Goal: Transaction & Acquisition: Obtain resource

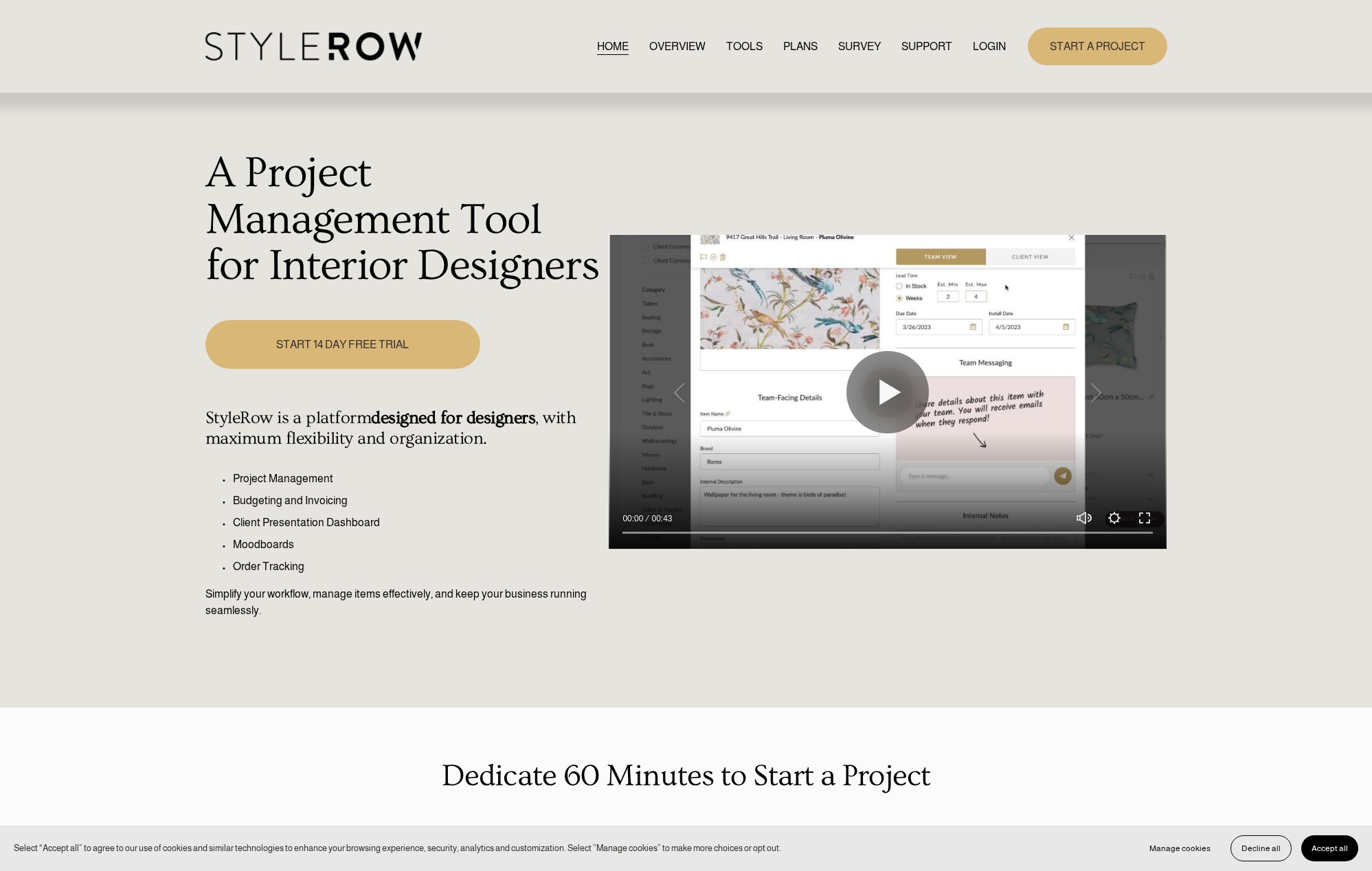
click at [981, 46] on link "LOGIN" at bounding box center [989, 46] width 33 height 19
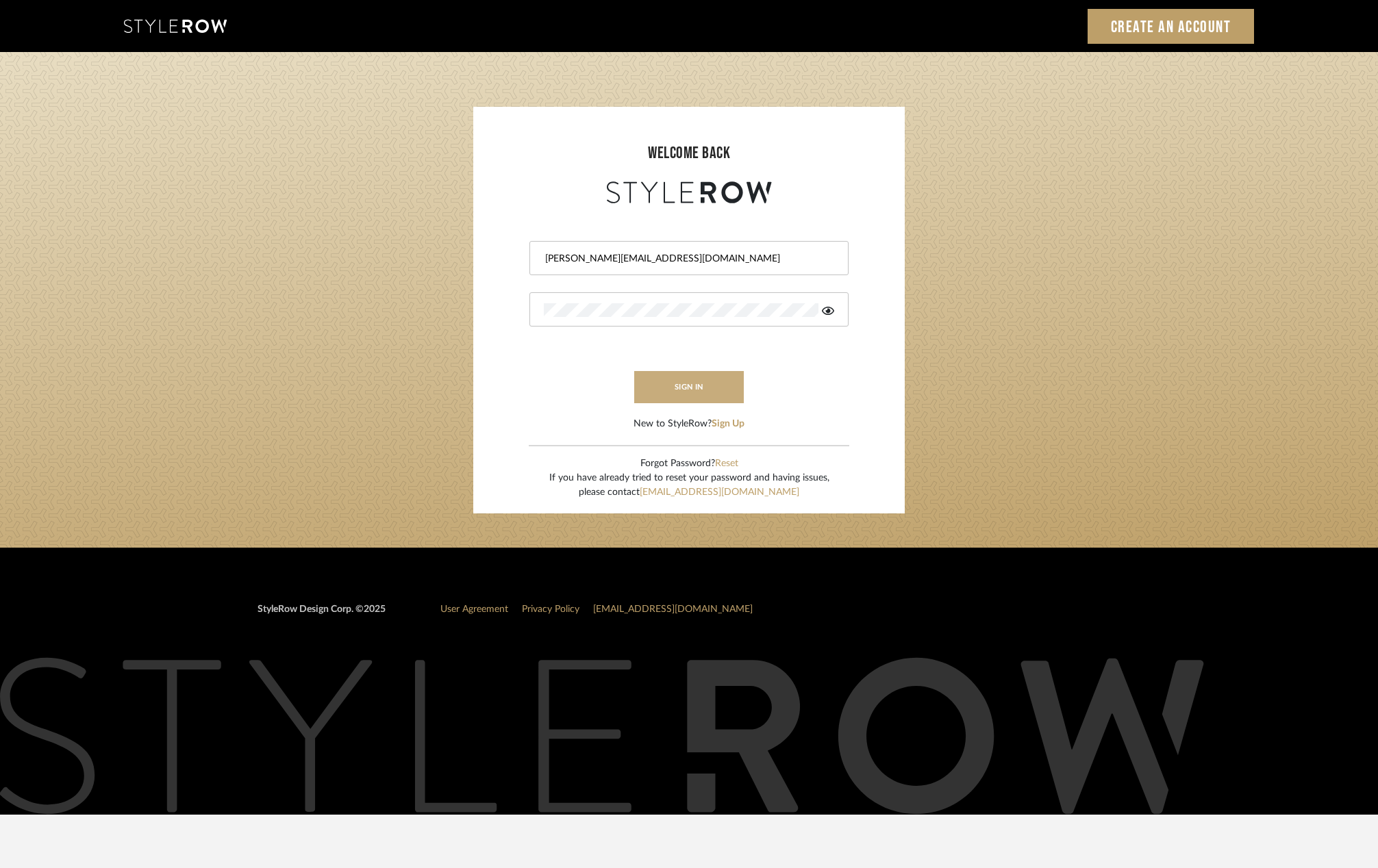
click at [680, 383] on button "sign in" at bounding box center [689, 388] width 110 height 33
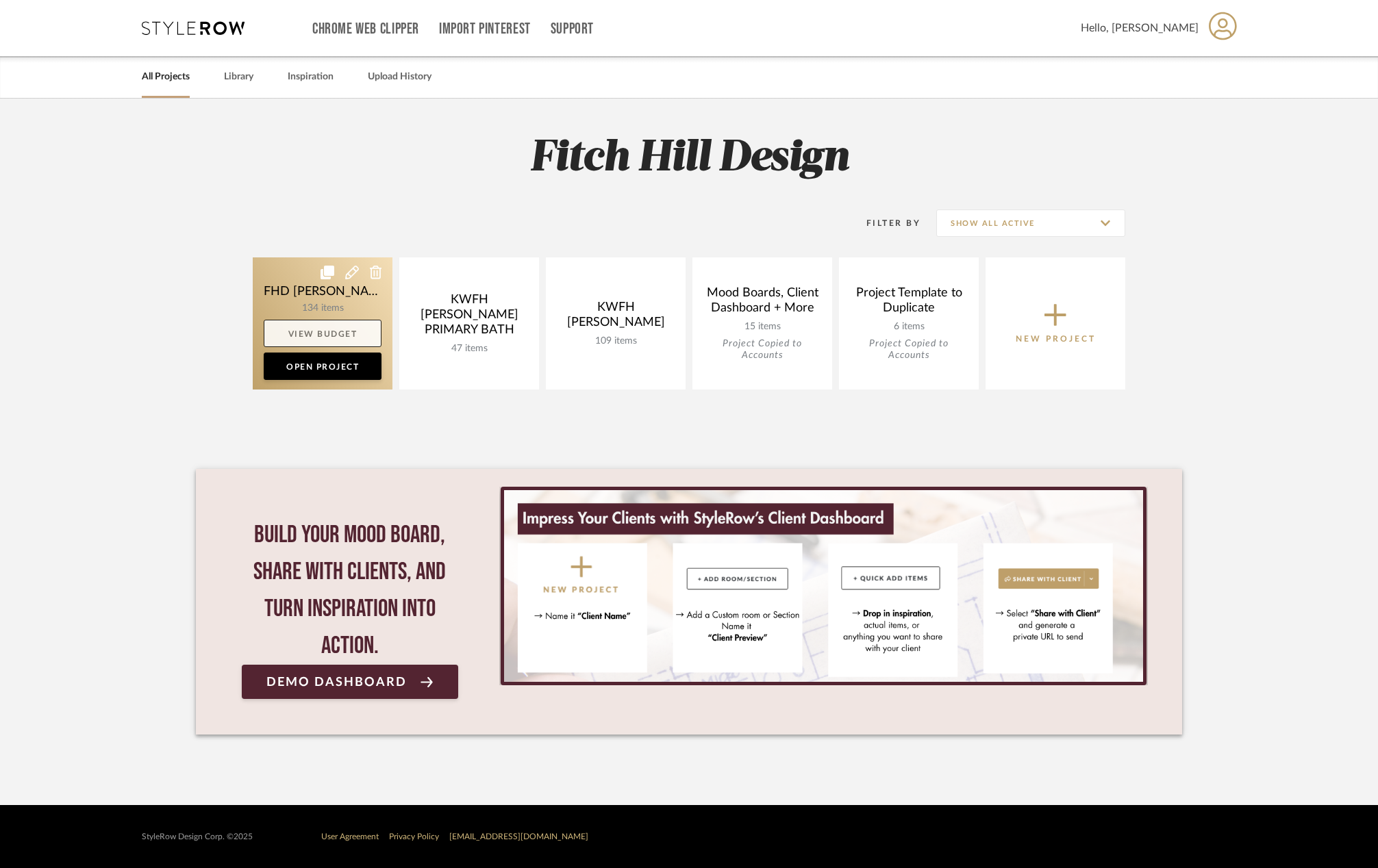
click at [334, 329] on link "View Budget" at bounding box center [322, 333] width 118 height 28
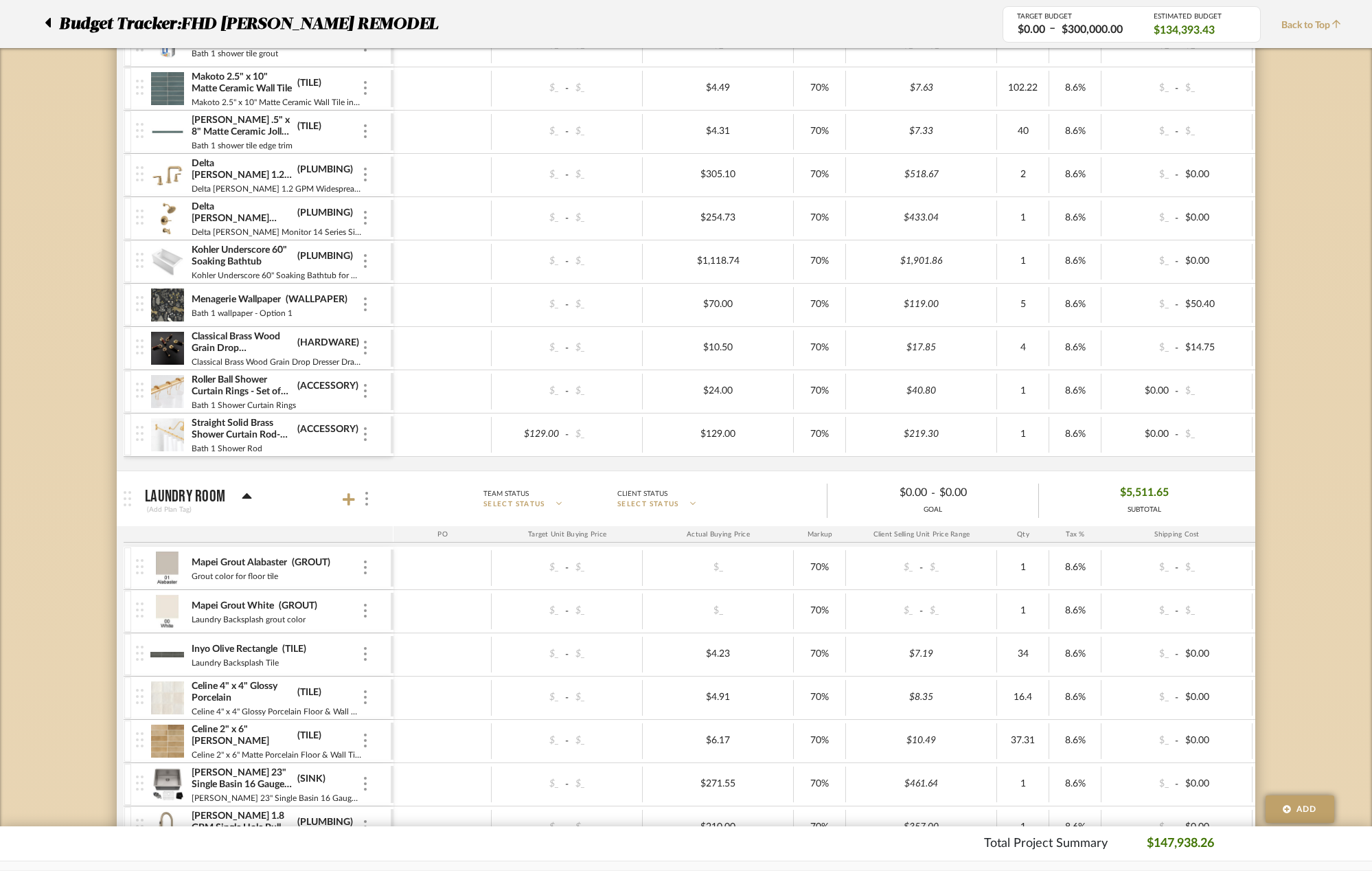
scroll to position [4575, 0]
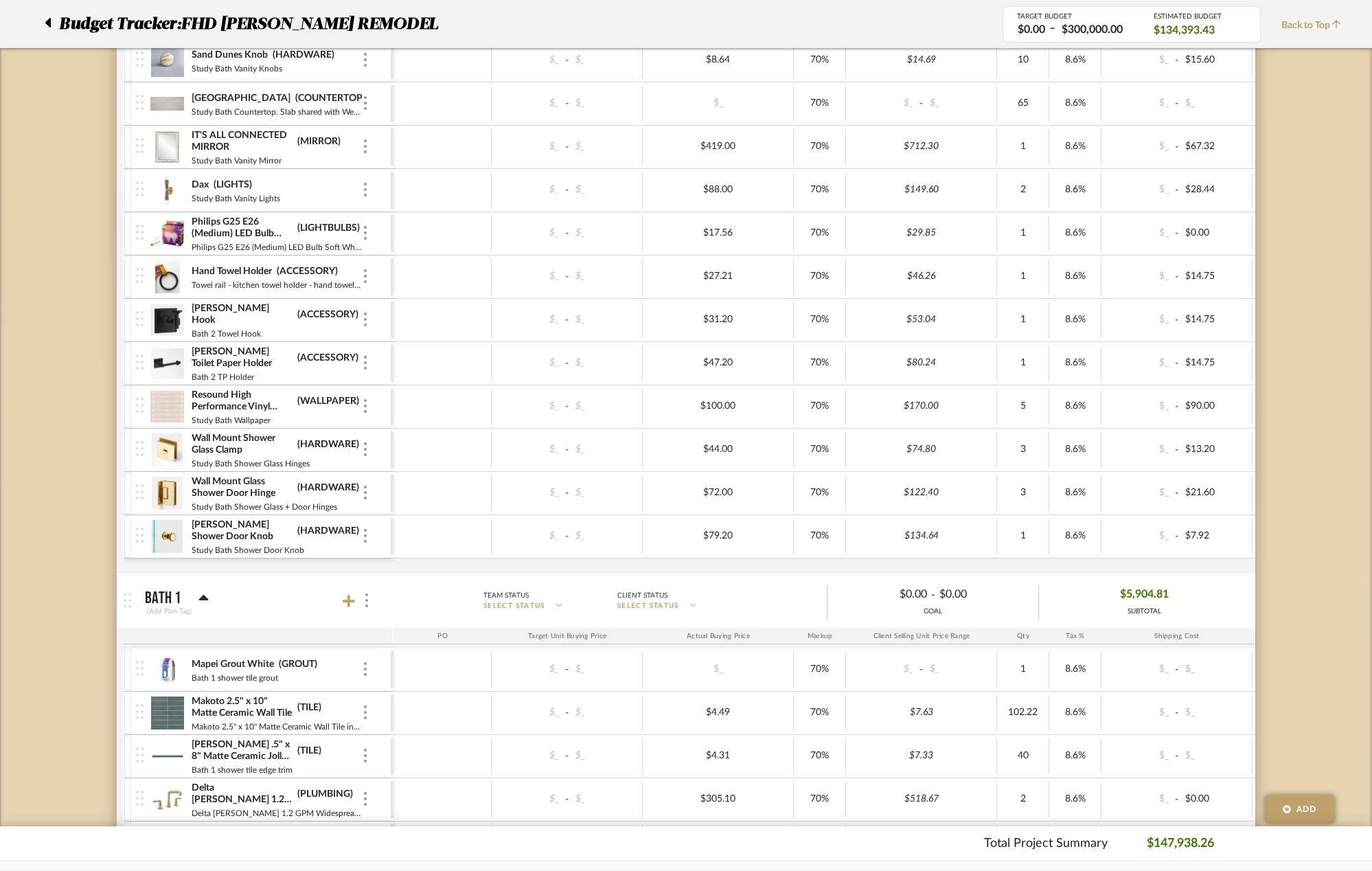
drag, startPoint x: 800, startPoint y: 823, endPoint x: 884, endPoint y: 831, distance: 84.4
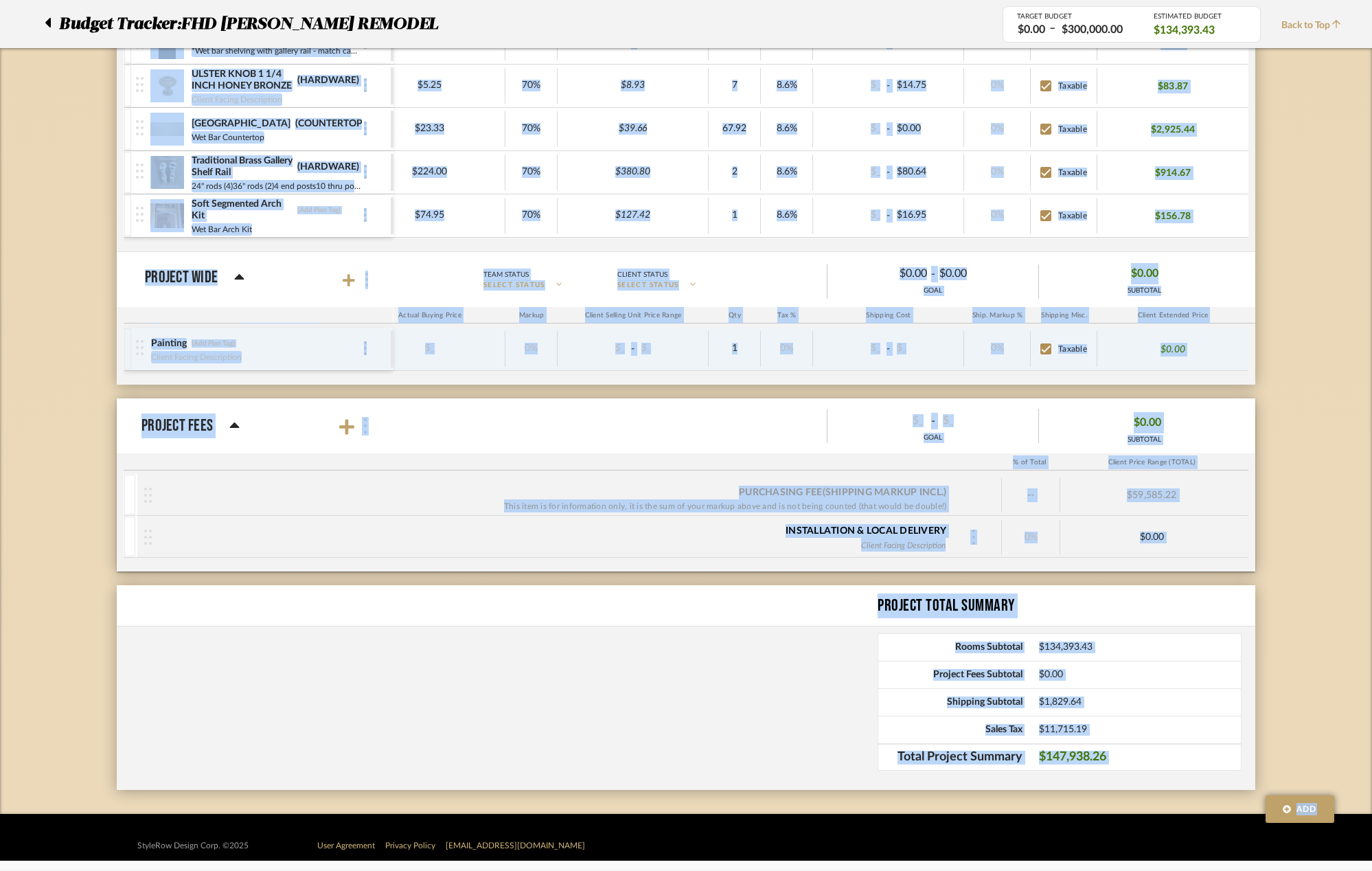
scroll to position [6906, 0]
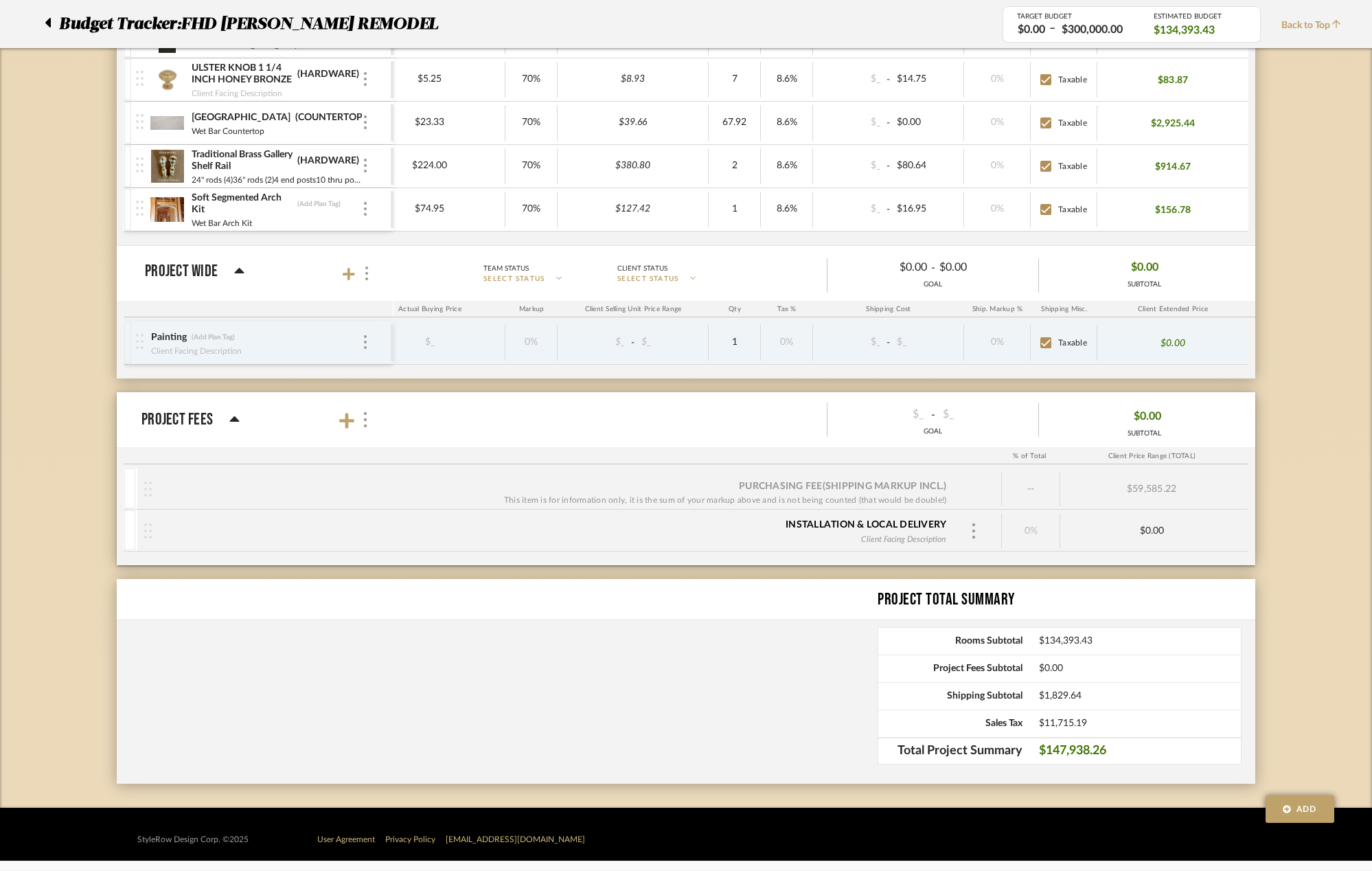
drag, startPoint x: 793, startPoint y: 699, endPoint x: 805, endPoint y: 698, distance: 12.0
click at [793, 698] on div "Project Total Summary Rooms Subtotal $134,393.43 Project Fees Subtotal $0.00 Sh…" at bounding box center [686, 681] width 1138 height 205
drag, startPoint x: 1040, startPoint y: 751, endPoint x: 1160, endPoint y: 751, distance: 120.0
click at [1160, 751] on span "$147,938.26" at bounding box center [1140, 751] width 202 height 14
copy span "$147,938.26"
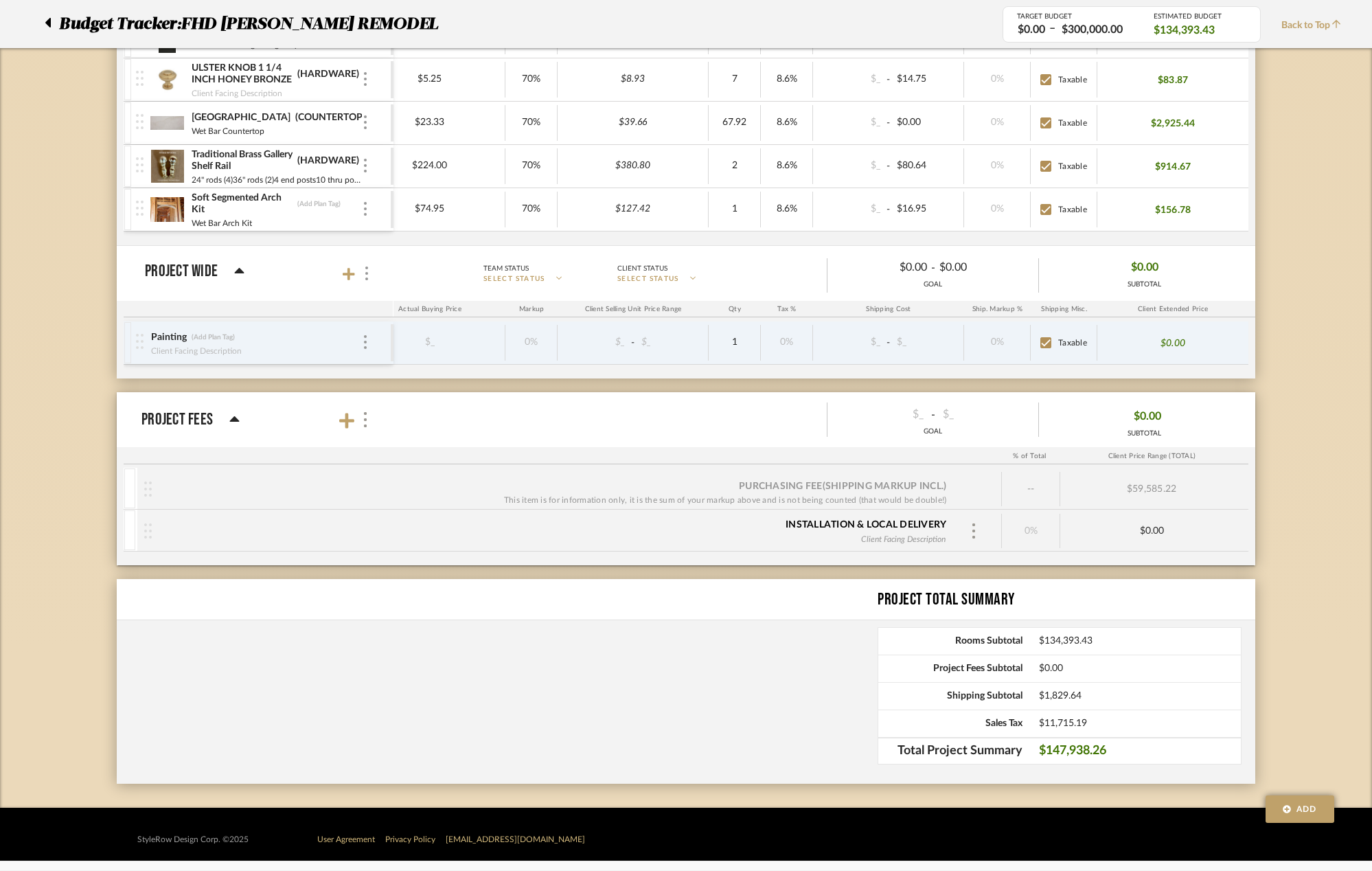
drag, startPoint x: 1039, startPoint y: 643, endPoint x: 1104, endPoint y: 642, distance: 65.0
click at [1104, 642] on span "$134,393.43" at bounding box center [1140, 641] width 202 height 11
copy span "$134,393.43"
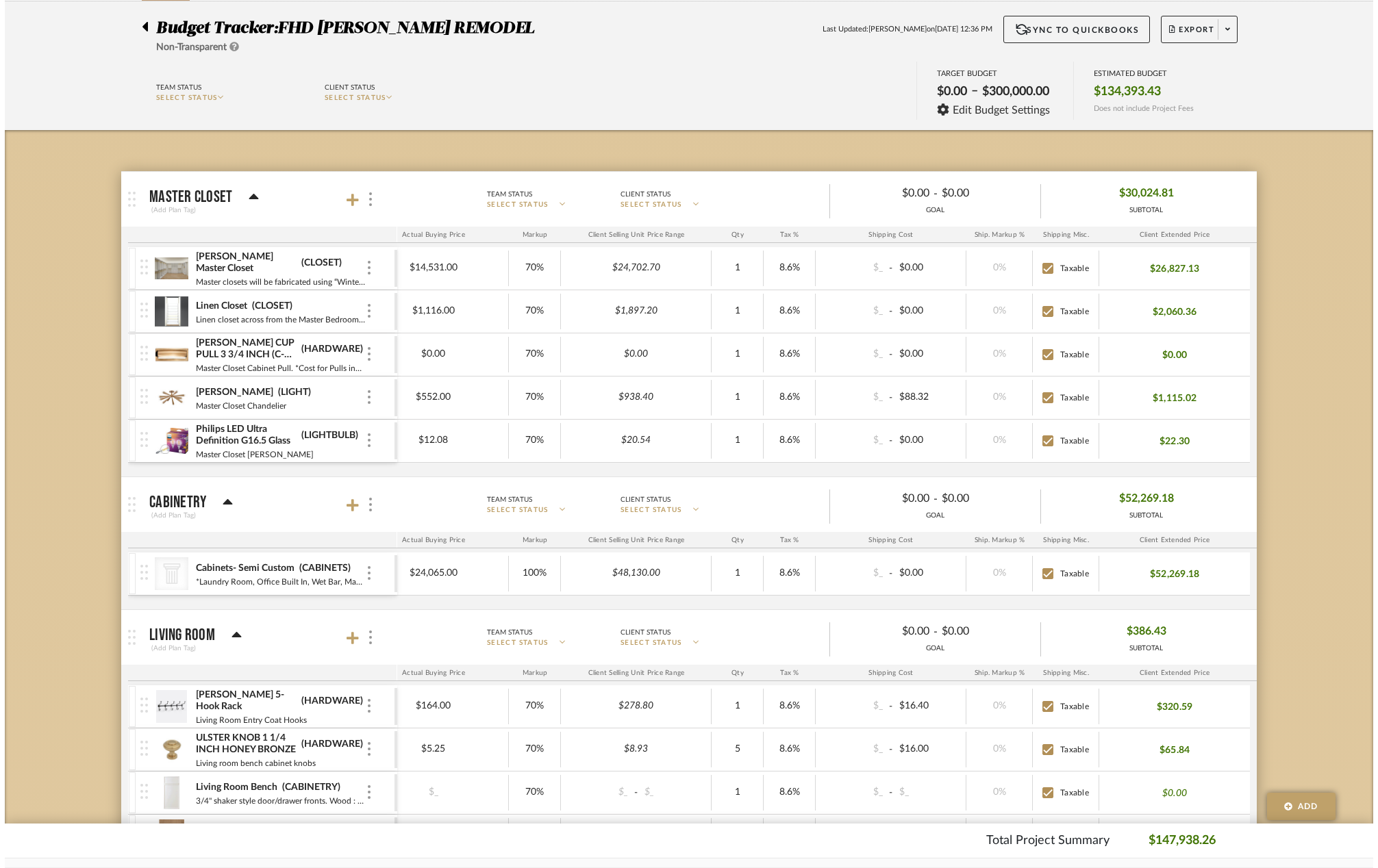
scroll to position [0, 0]
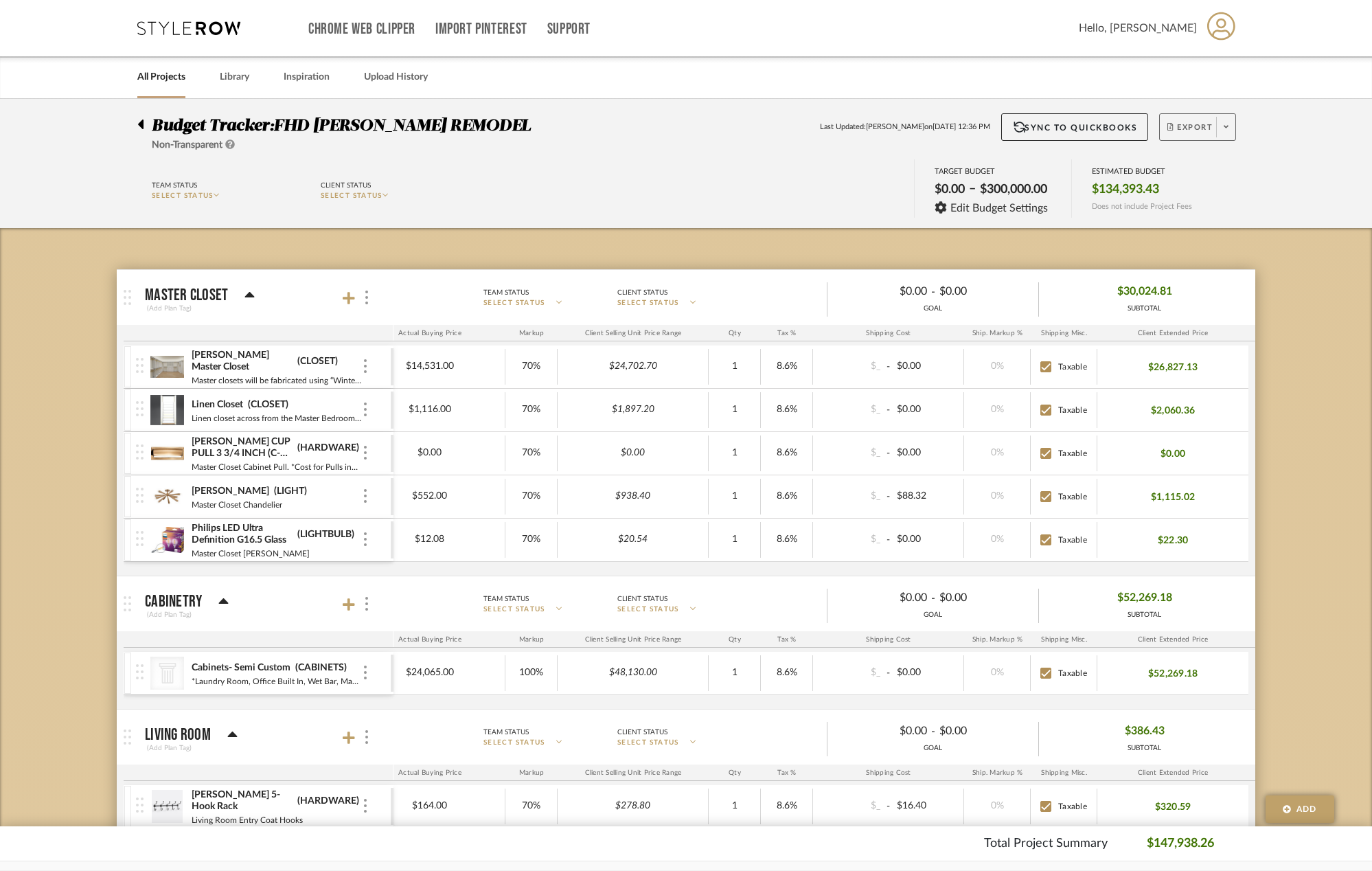
click at [1233, 128] on span at bounding box center [1226, 126] width 20 height 20
click at [1237, 163] on span "Export PDF" at bounding box center [1221, 166] width 103 height 11
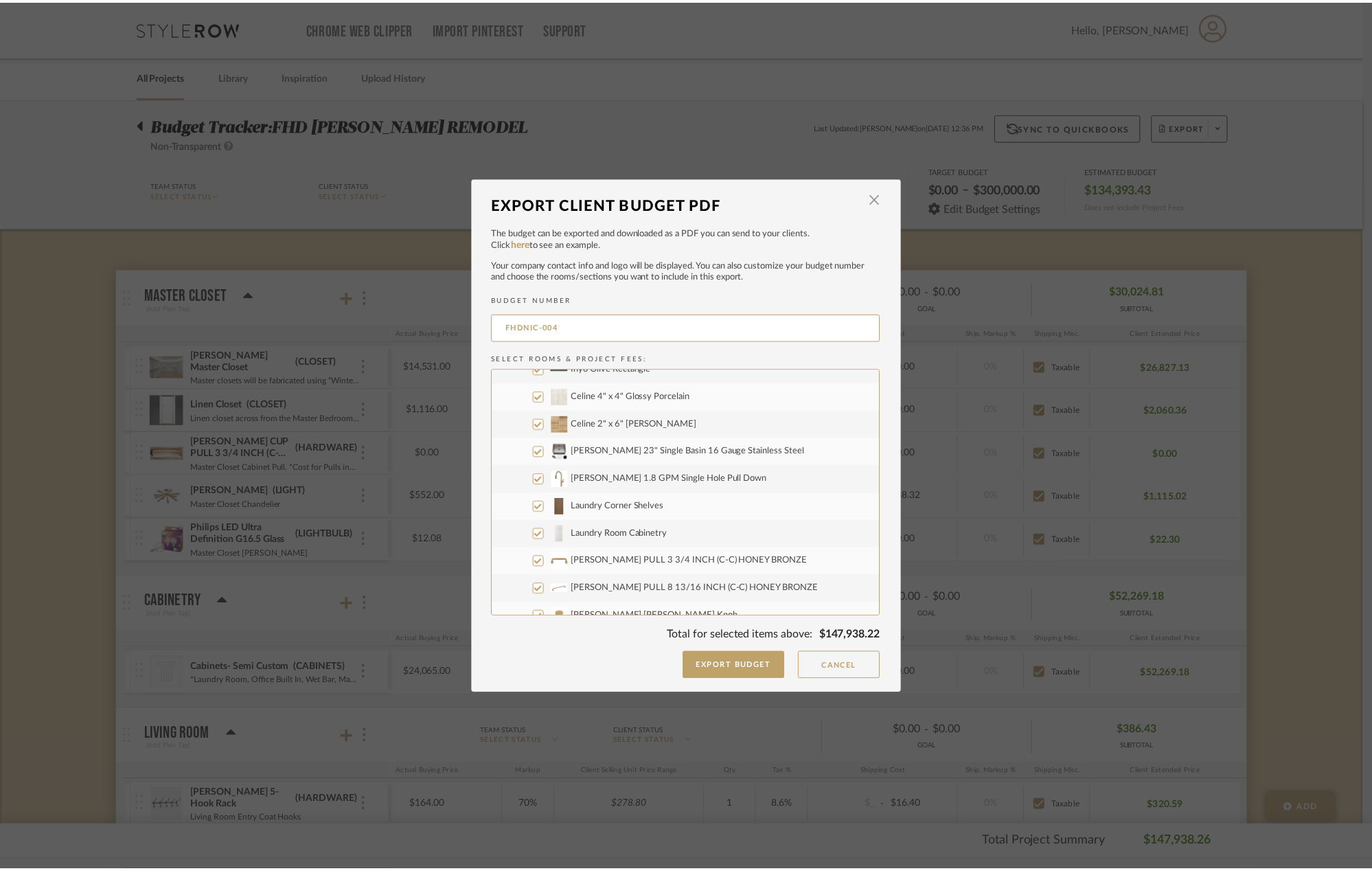
scroll to position [3848, 0]
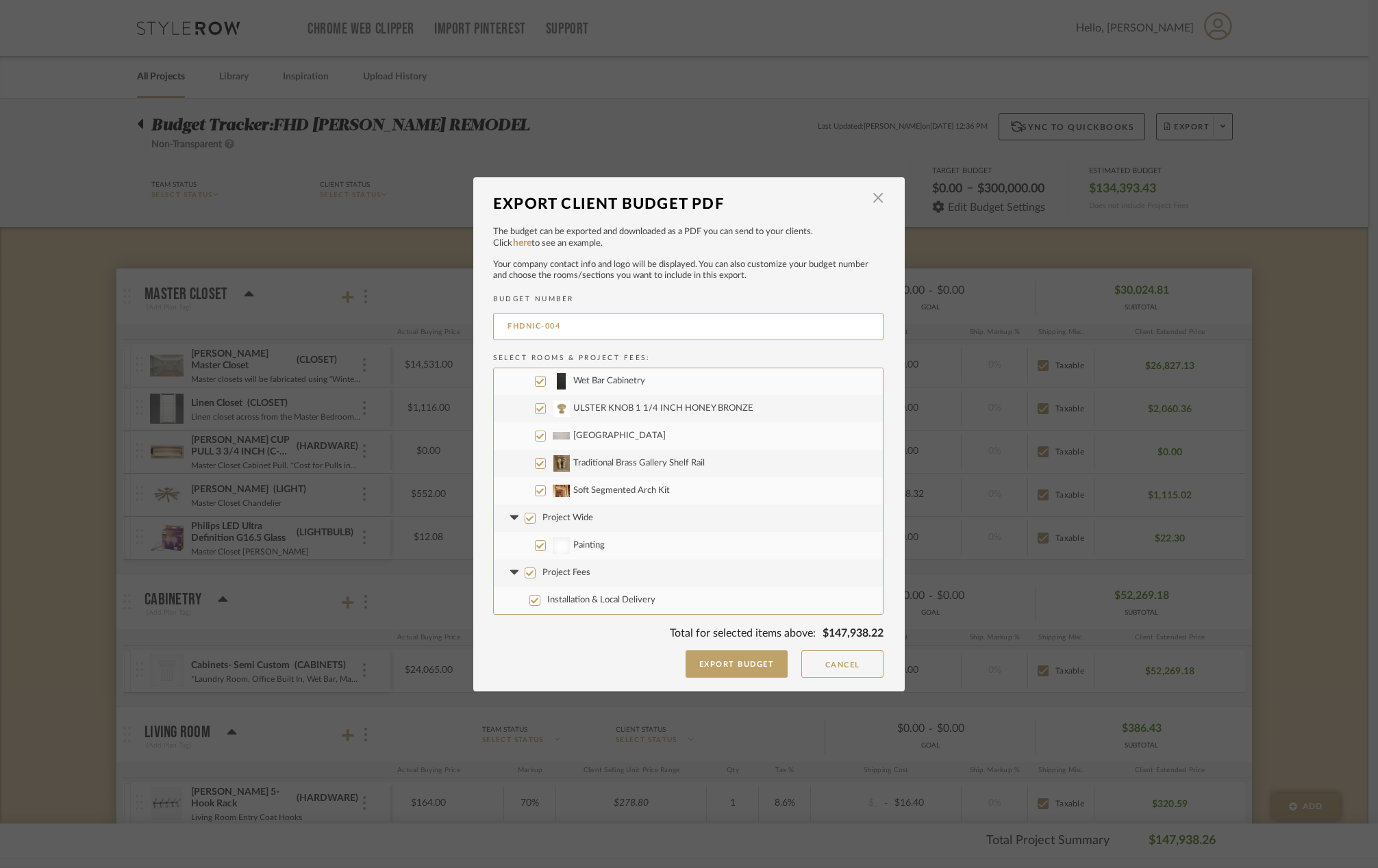
click at [524, 518] on input "Project Wide" at bounding box center [529, 518] width 11 height 11
checkbox input "false"
drag, startPoint x: 524, startPoint y: 570, endPoint x: 577, endPoint y: 583, distance: 54.6
click at [524, 571] on input "Project Fees" at bounding box center [529, 572] width 11 height 11
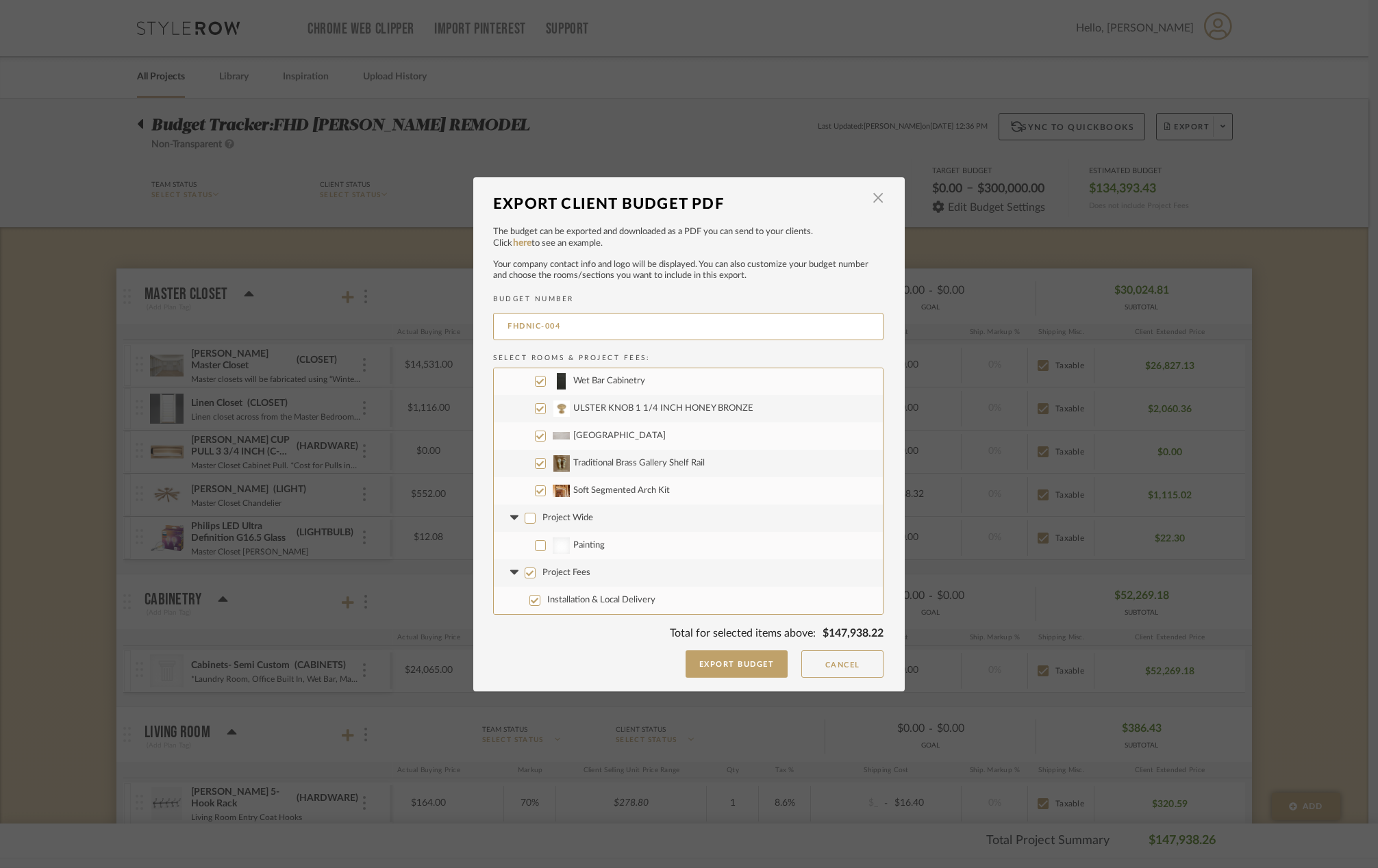
checkbox input "false"
click at [722, 666] on button "Export Budget" at bounding box center [737, 664] width 102 height 28
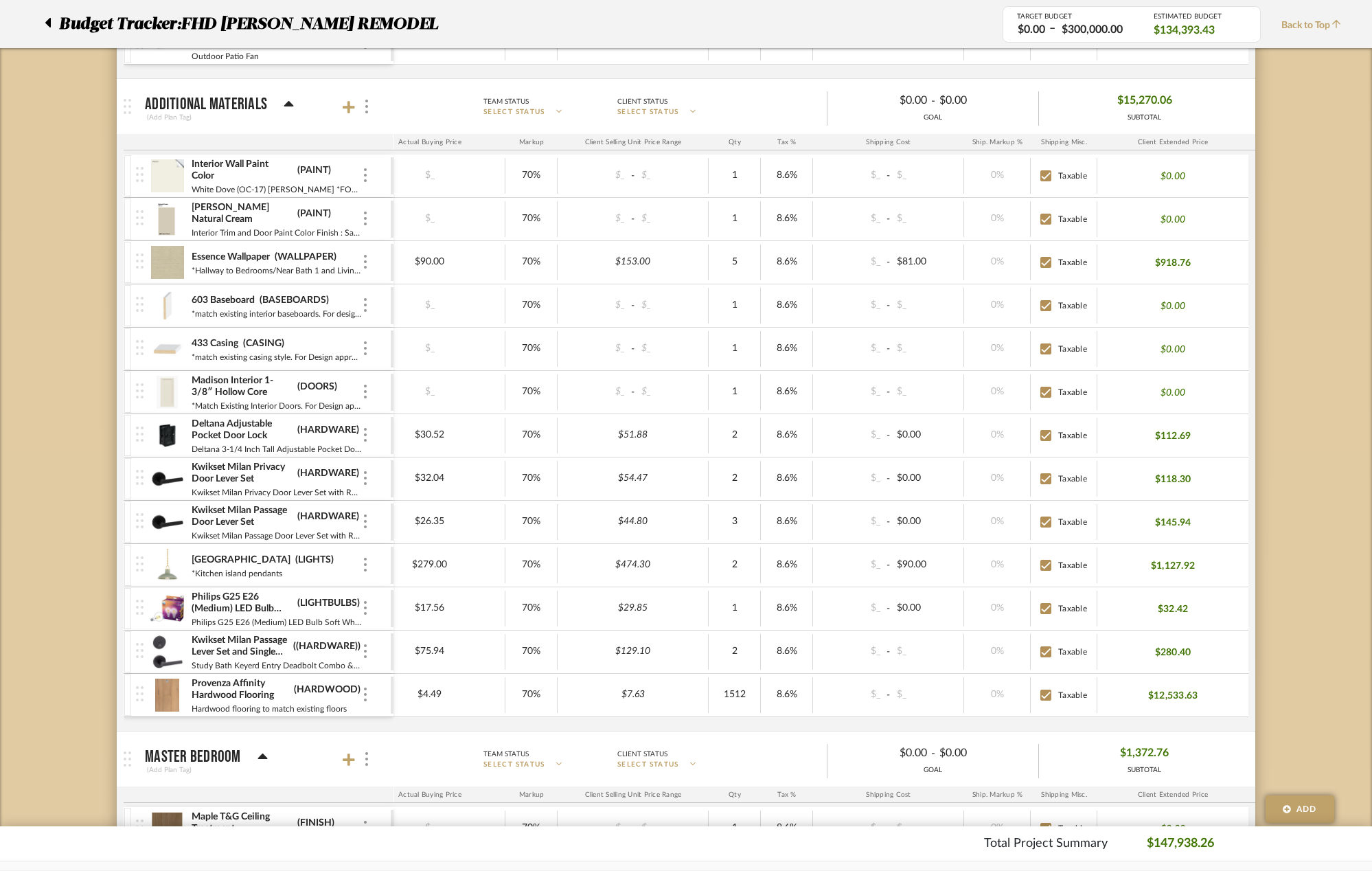
scroll to position [1395, 0]
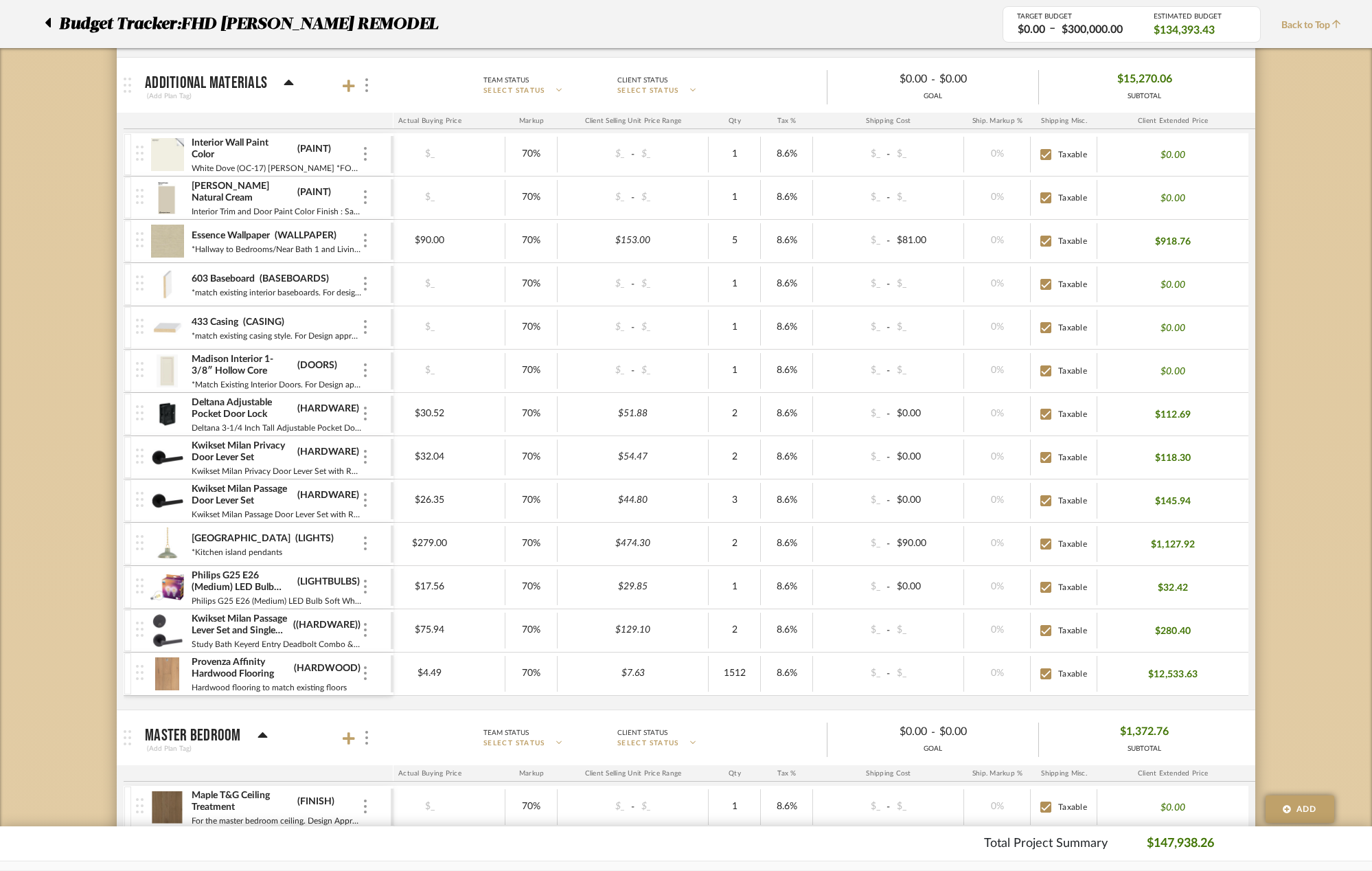
drag, startPoint x: 1213, startPoint y: 677, endPoint x: 1144, endPoint y: 678, distance: 69.0
click at [1144, 678] on div "$12,533.63" at bounding box center [1172, 674] width 151 height 36
copy p "$12,533.63"
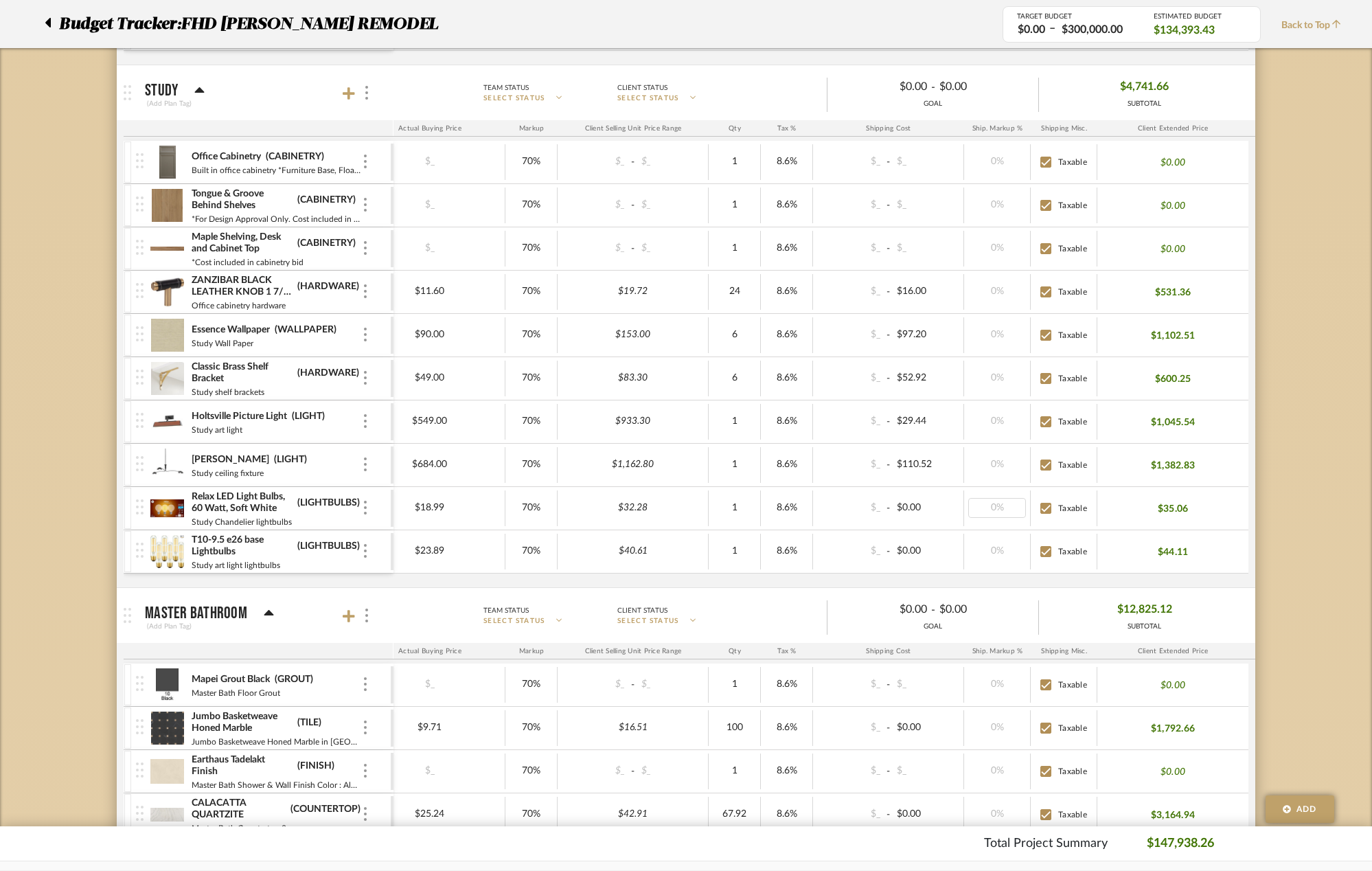
scroll to position [2955, 0]
